Goal: Register for event/course

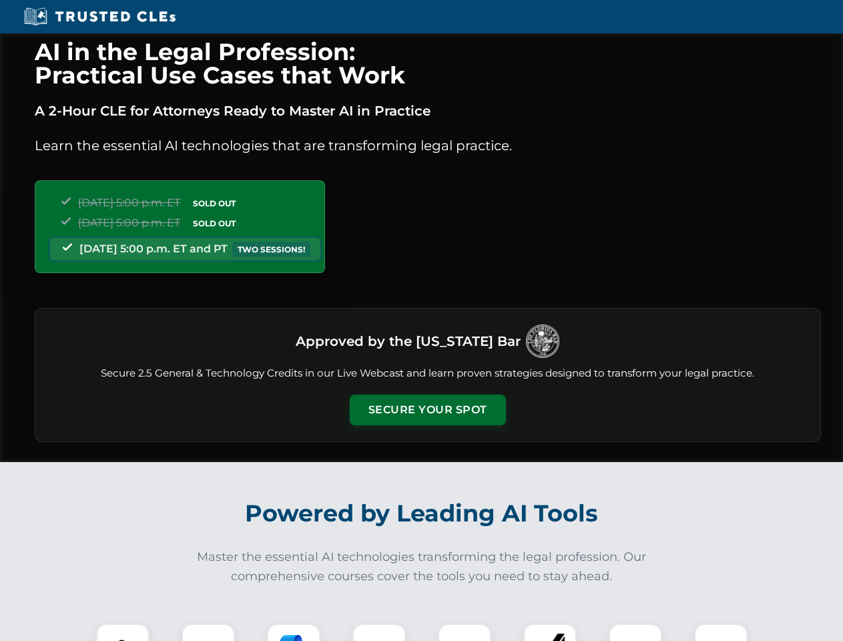
click at [427, 410] on button "Secure Your Spot" at bounding box center [428, 409] width 156 height 31
click at [123, 632] on img at bounding box center [122, 650] width 39 height 39
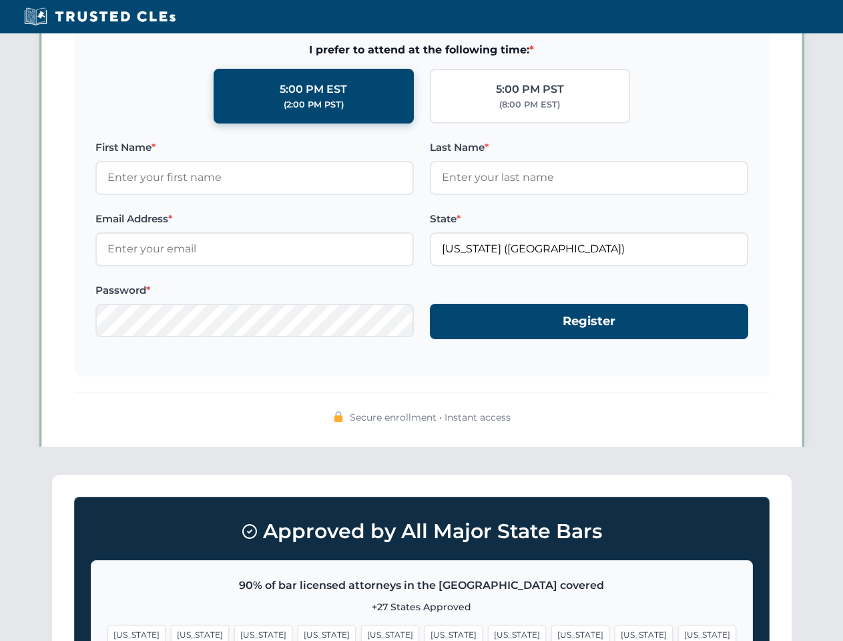
click at [615, 632] on span "[US_STATE]" at bounding box center [644, 634] width 58 height 19
